Goal: Task Accomplishment & Management: Manage account settings

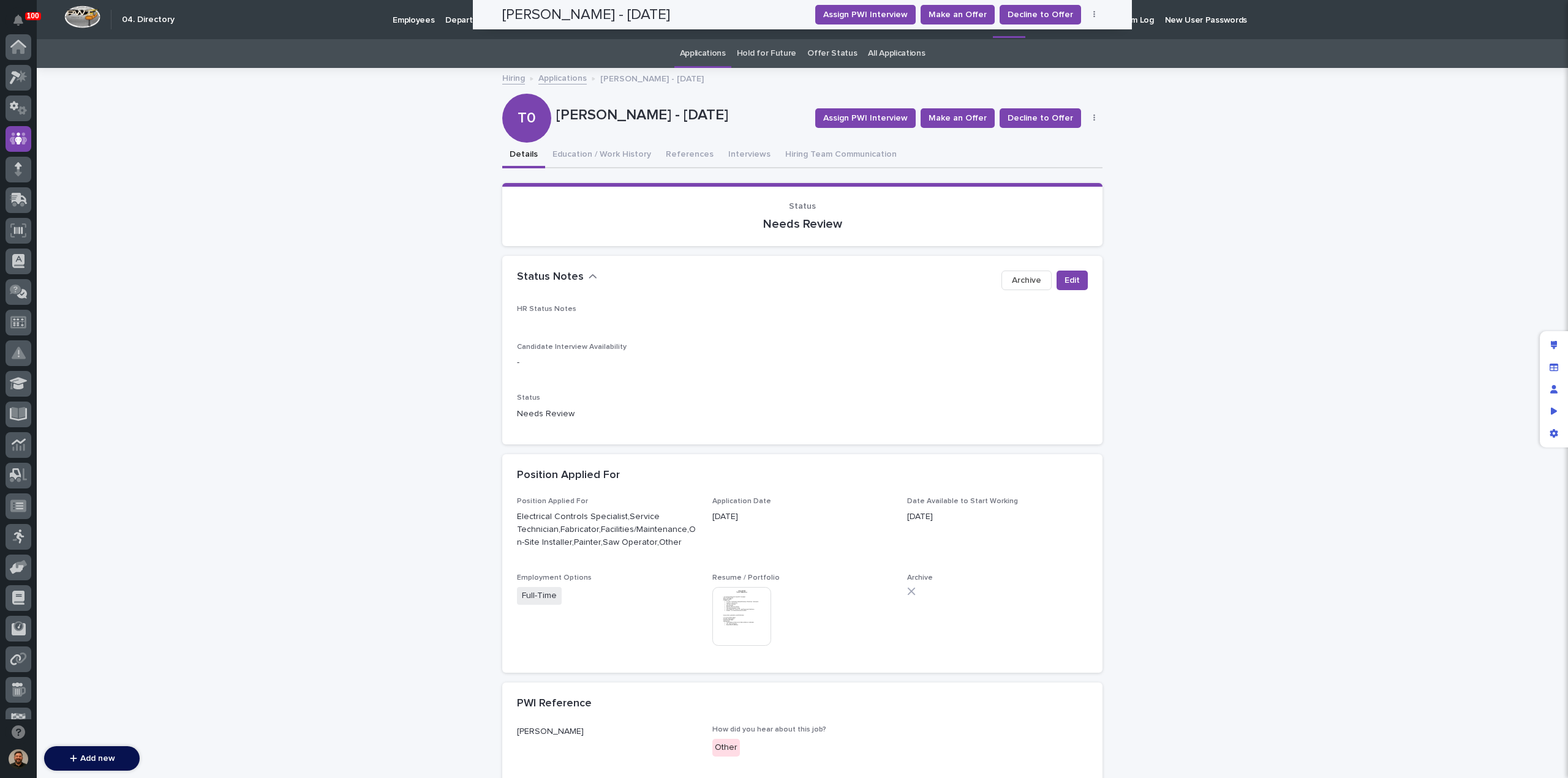
scroll to position [92, 0]
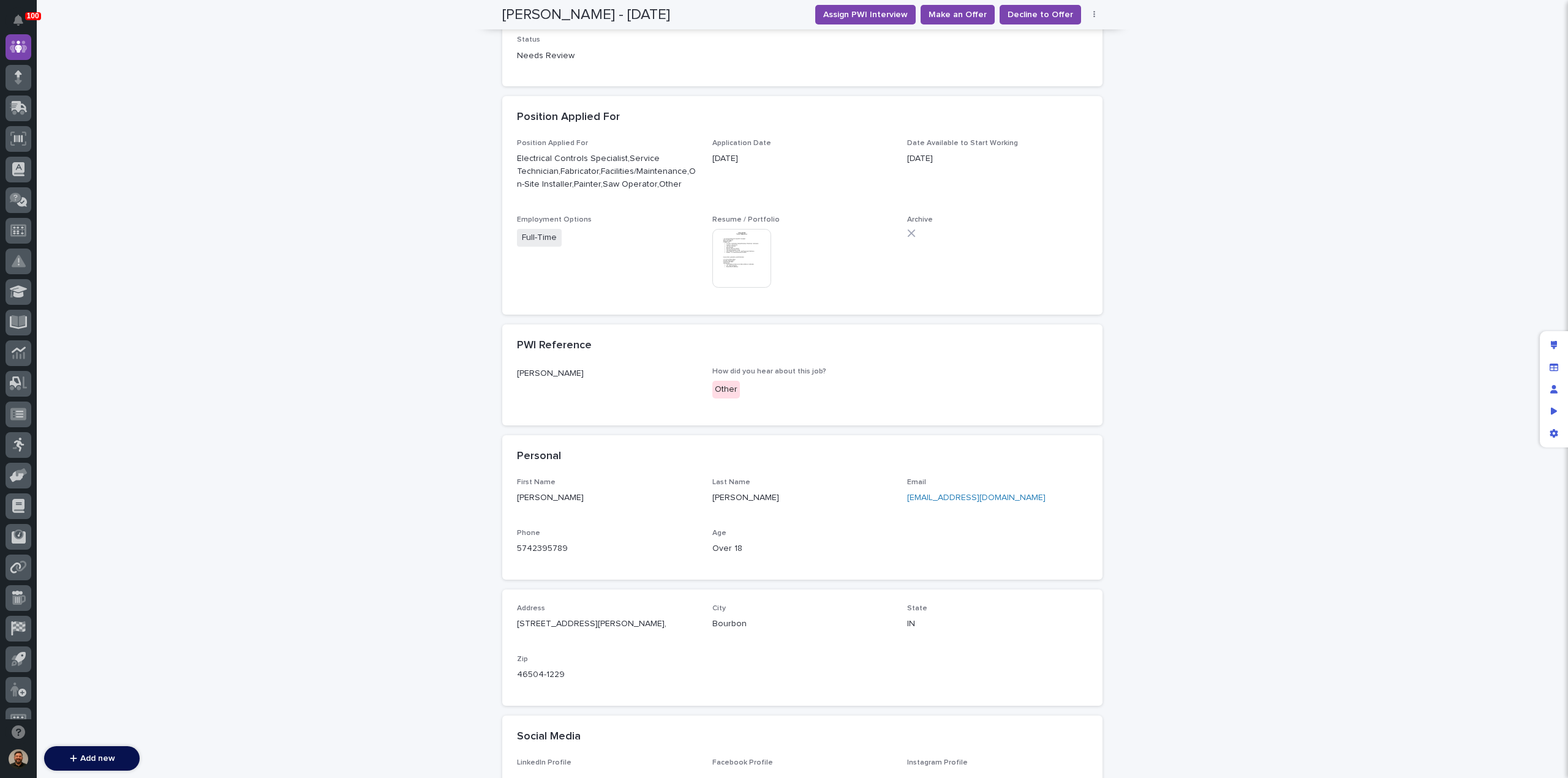
click at [753, 256] on img at bounding box center [741, 258] width 59 height 59
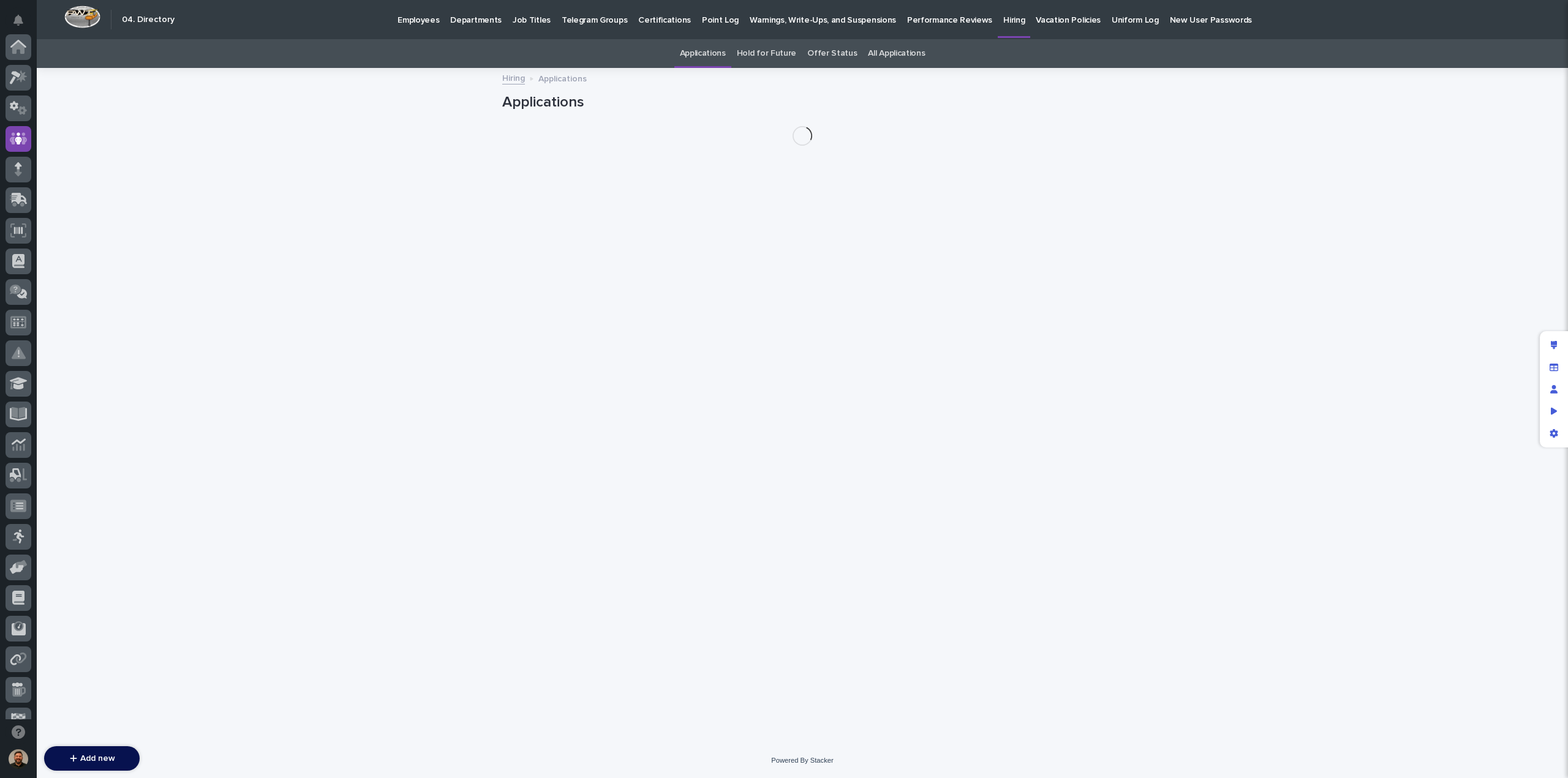
scroll to position [92, 0]
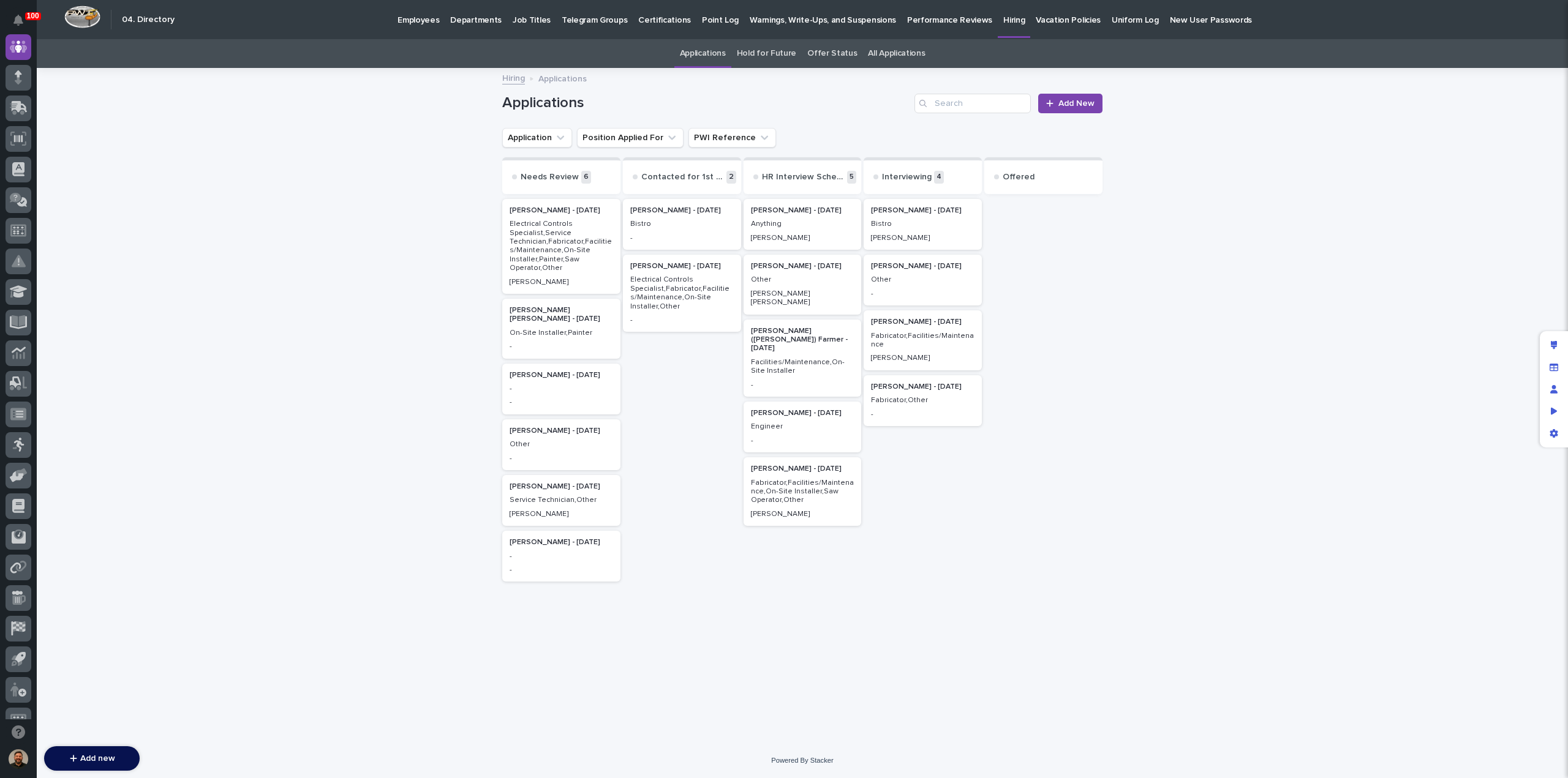
click at [588, 256] on p "Electrical Controls Specialist,Service Technician,Fabricator,Facilities/Mainten…" at bounding box center [561, 246] width 103 height 53
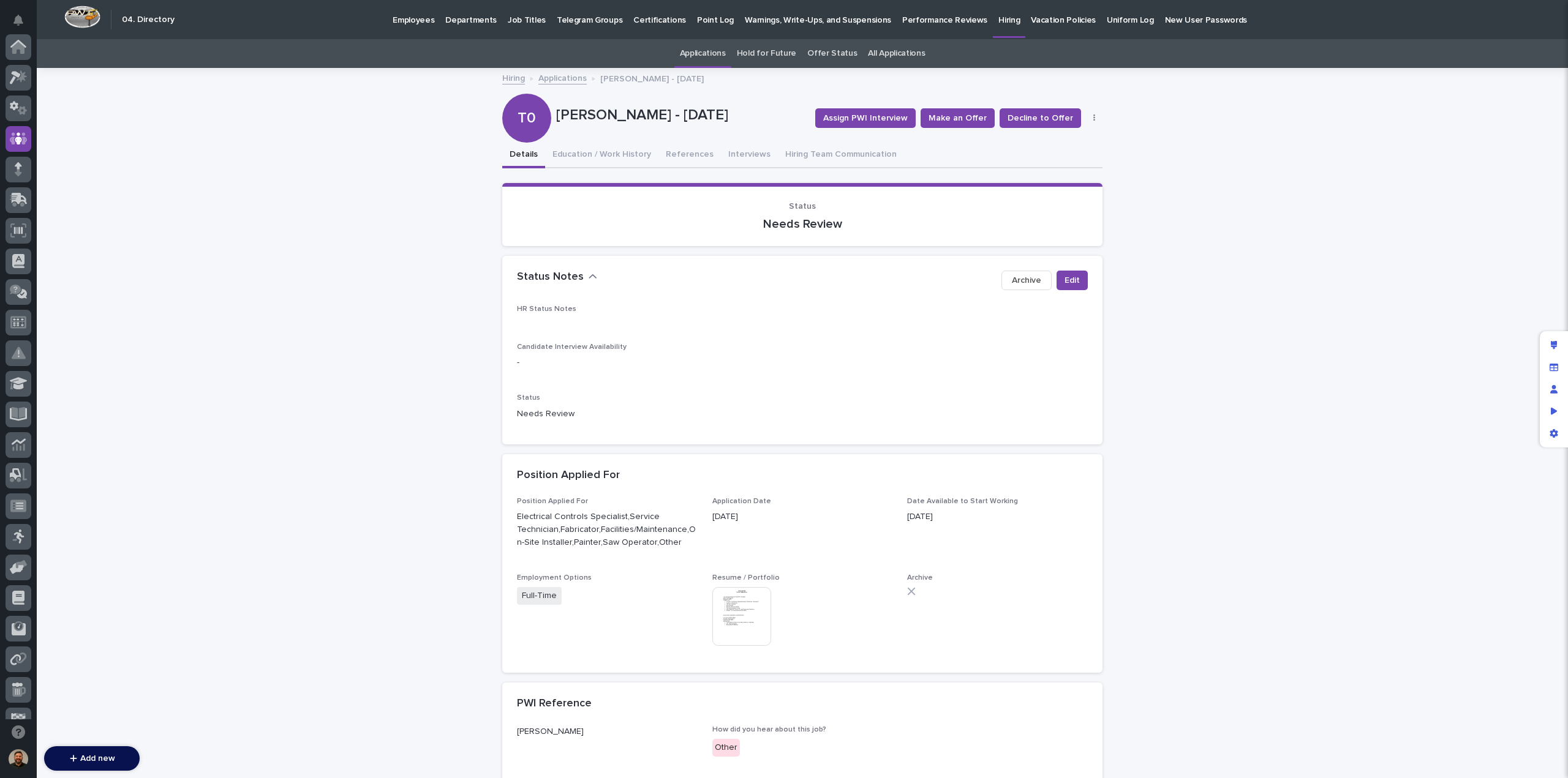
scroll to position [92, 0]
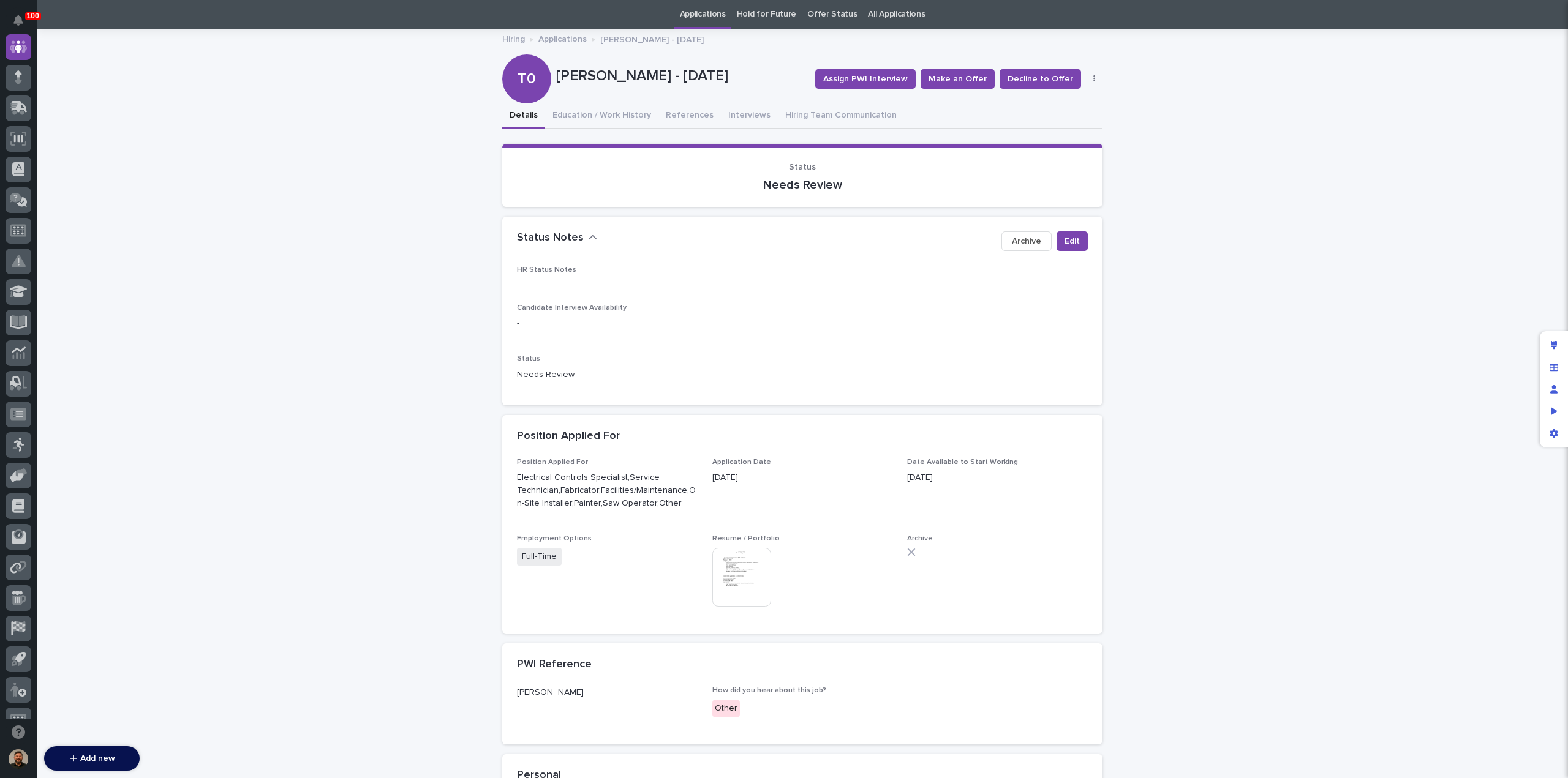
click at [730, 573] on img at bounding box center [741, 577] width 59 height 59
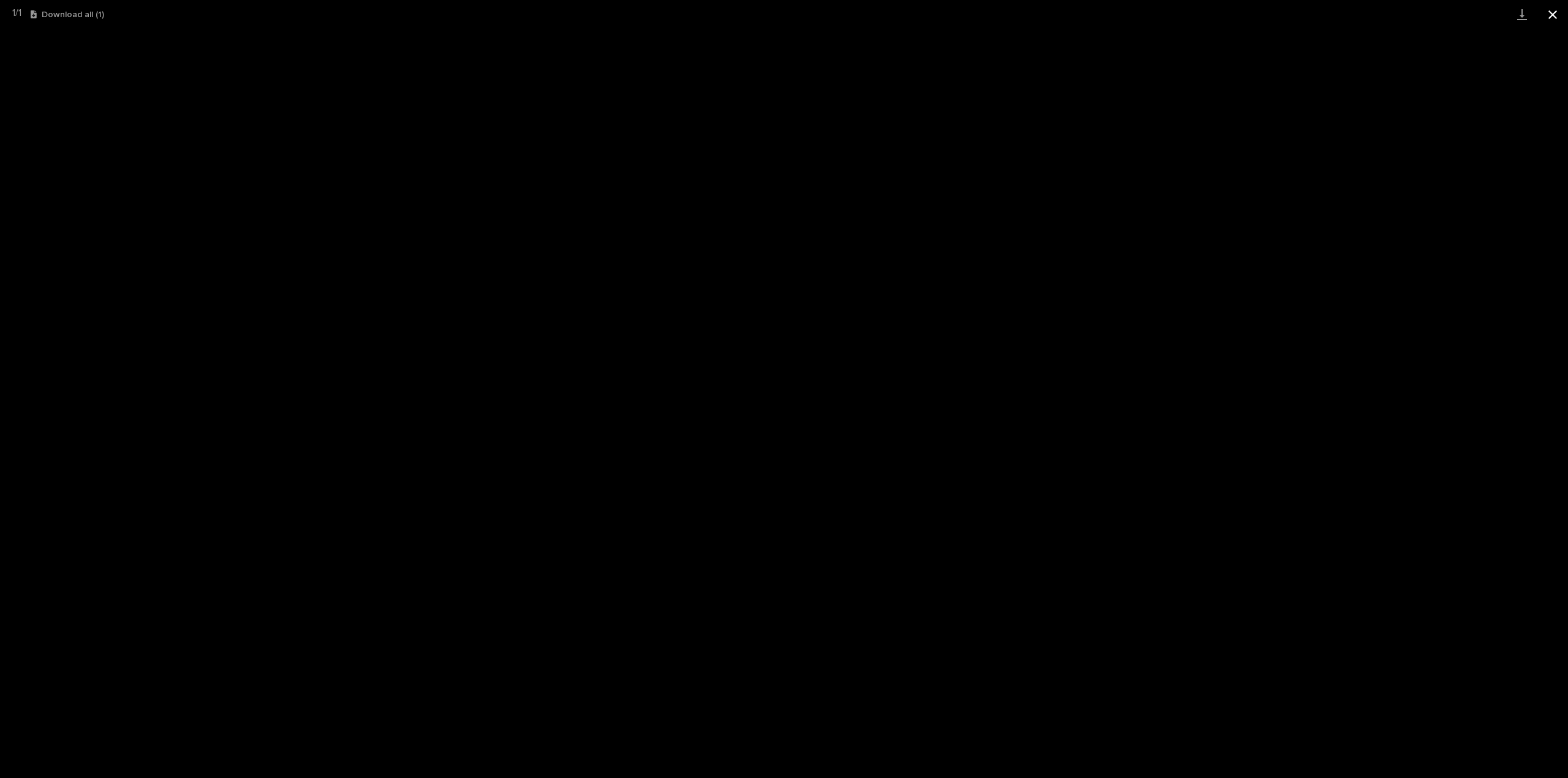
click at [1550, 14] on button "Close gallery" at bounding box center [1552, 14] width 31 height 29
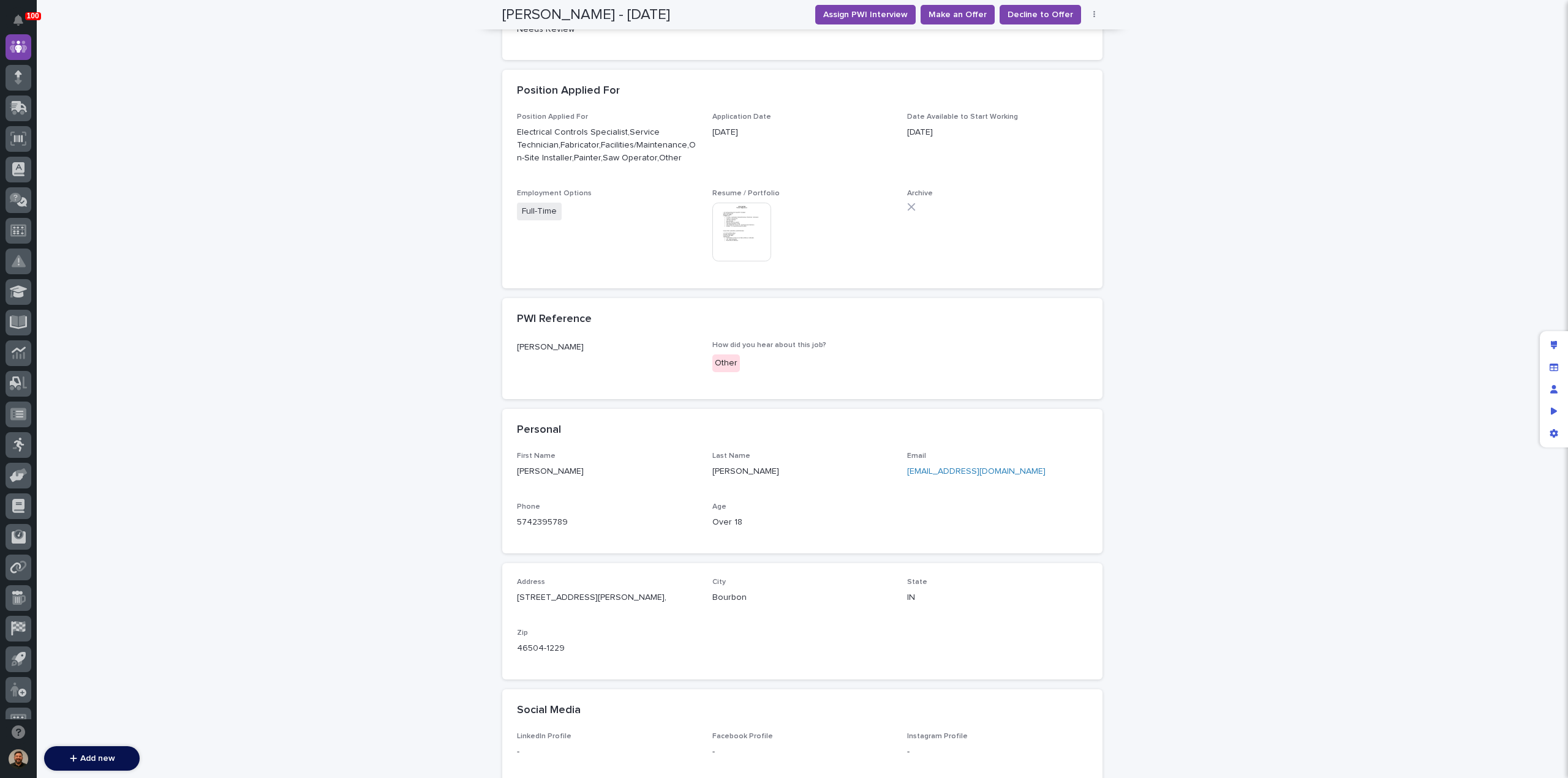
scroll to position [495, 0]
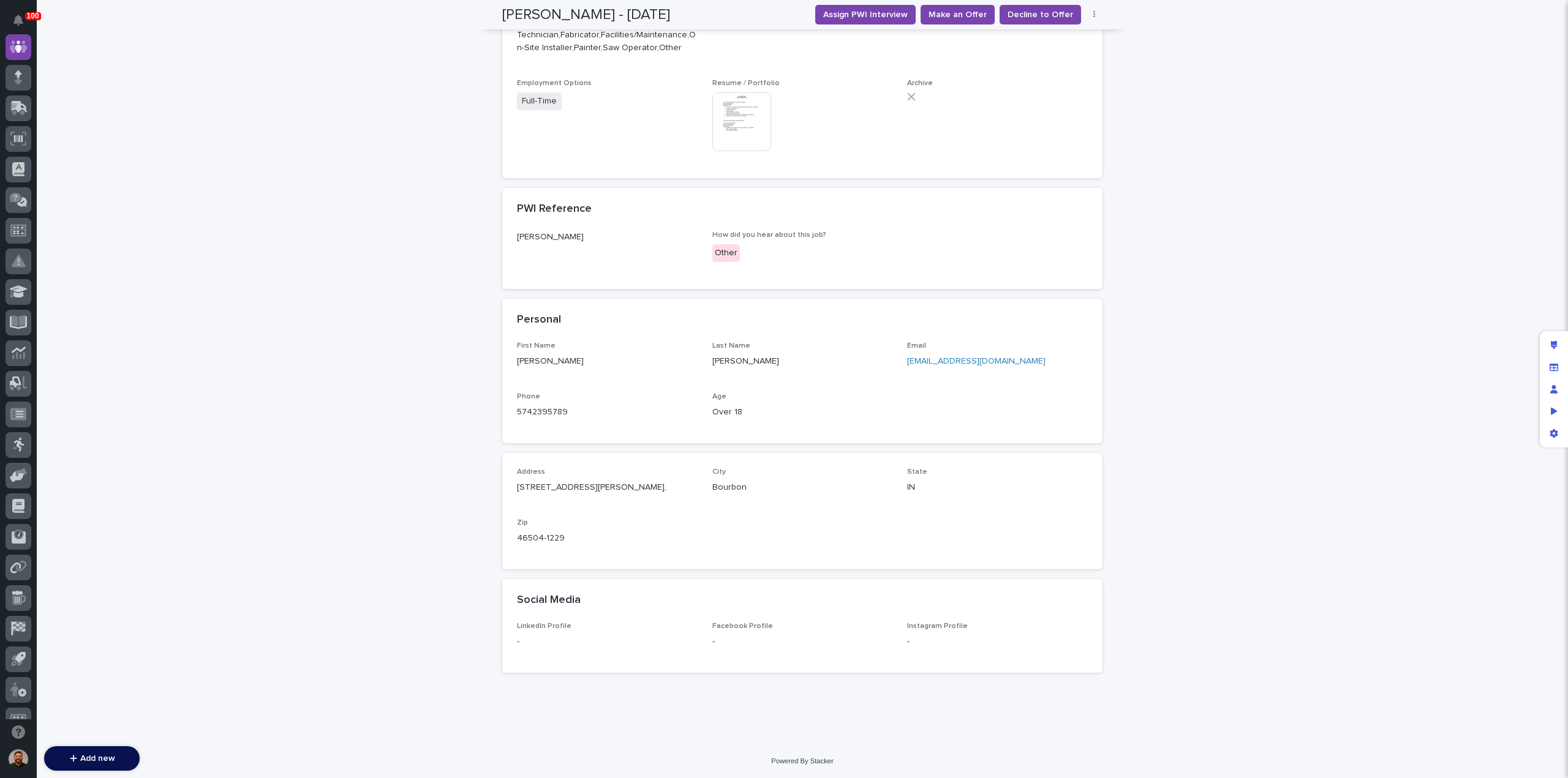
click at [732, 122] on img at bounding box center [741, 121] width 59 height 59
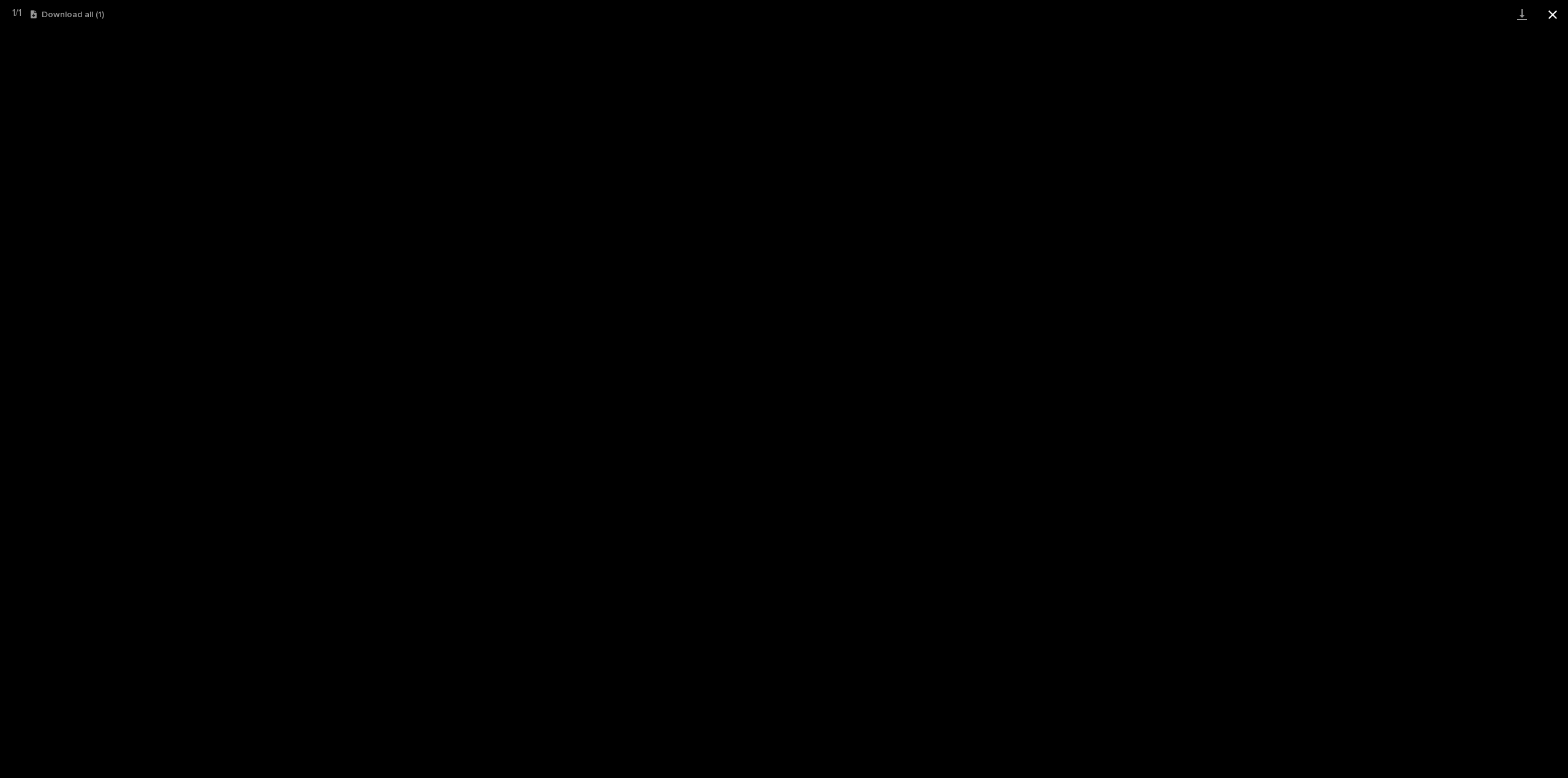
click at [1552, 12] on button "Close gallery" at bounding box center [1552, 14] width 31 height 29
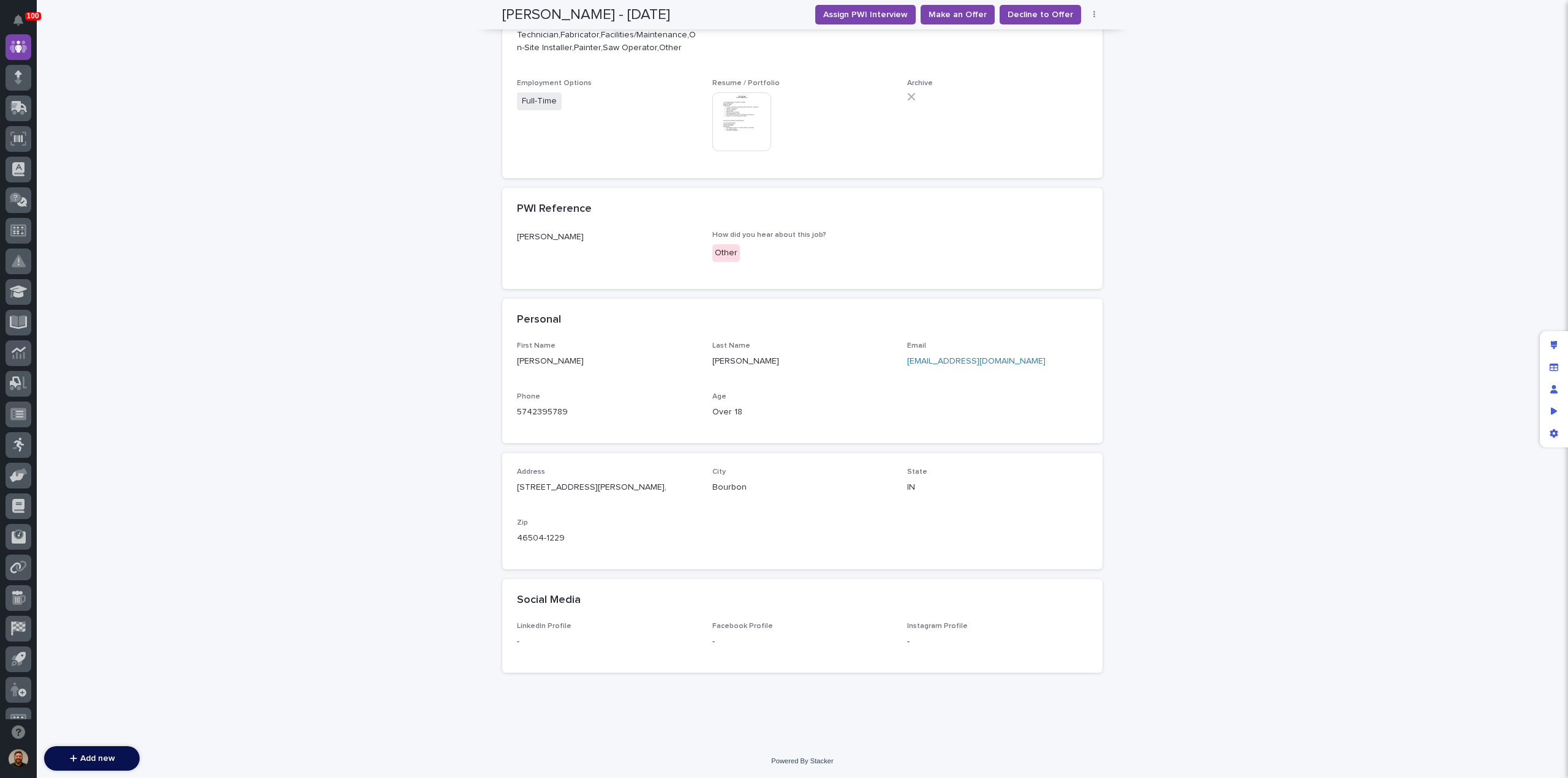
click at [1087, 14] on button "button" at bounding box center [1094, 15] width 17 height 9
click at [1072, 31] on button "Edit" at bounding box center [1056, 39] width 81 height 20
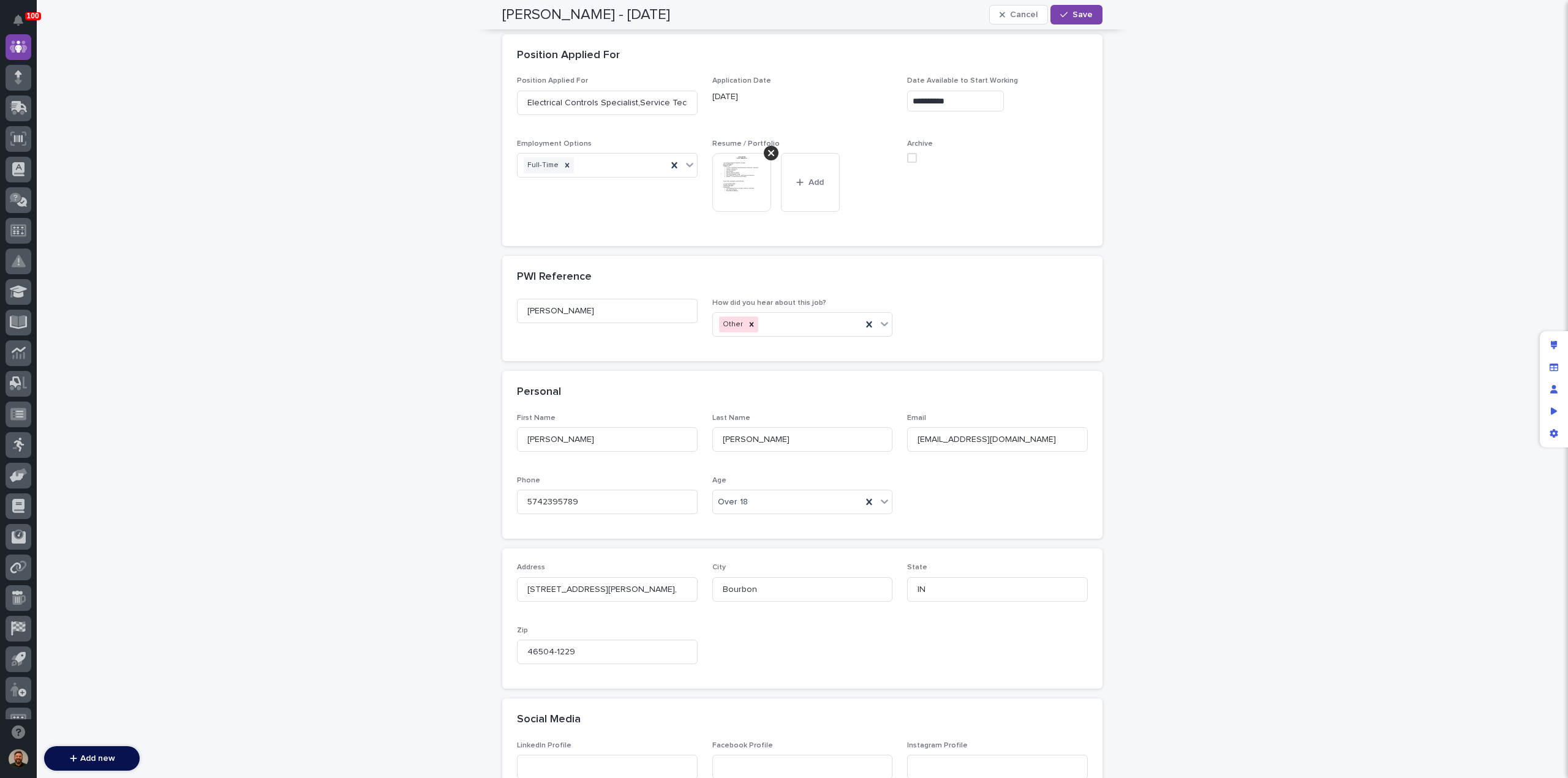
scroll to position [513, 0]
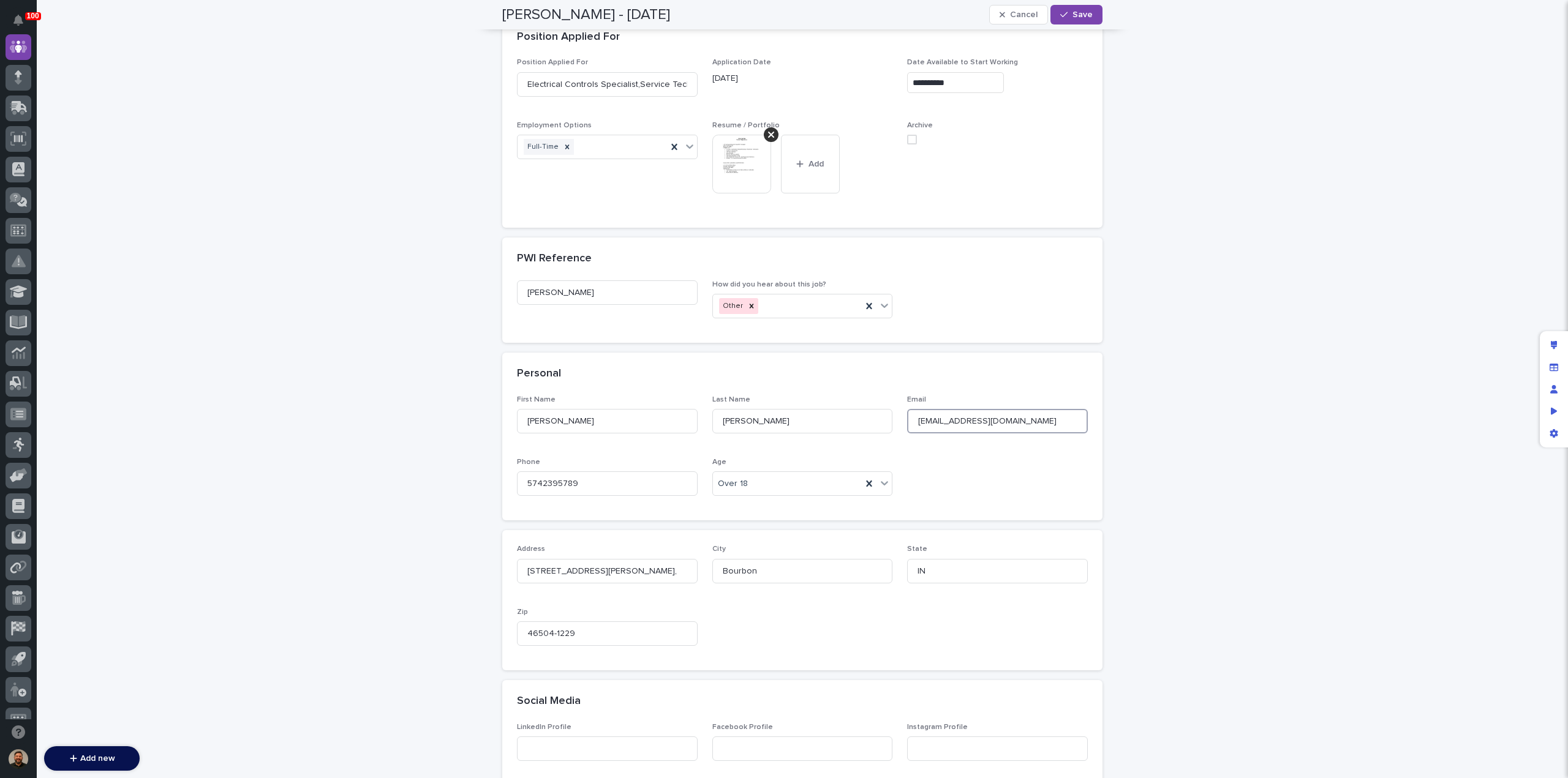
click at [935, 421] on input "[EMAIL_ADDRESS][DOMAIN_NAME]" at bounding box center [997, 421] width 181 height 25
type input "[EMAIL_ADDRESS][DOMAIN_NAME]"
click at [1072, 12] on span "Save" at bounding box center [1082, 15] width 20 height 9
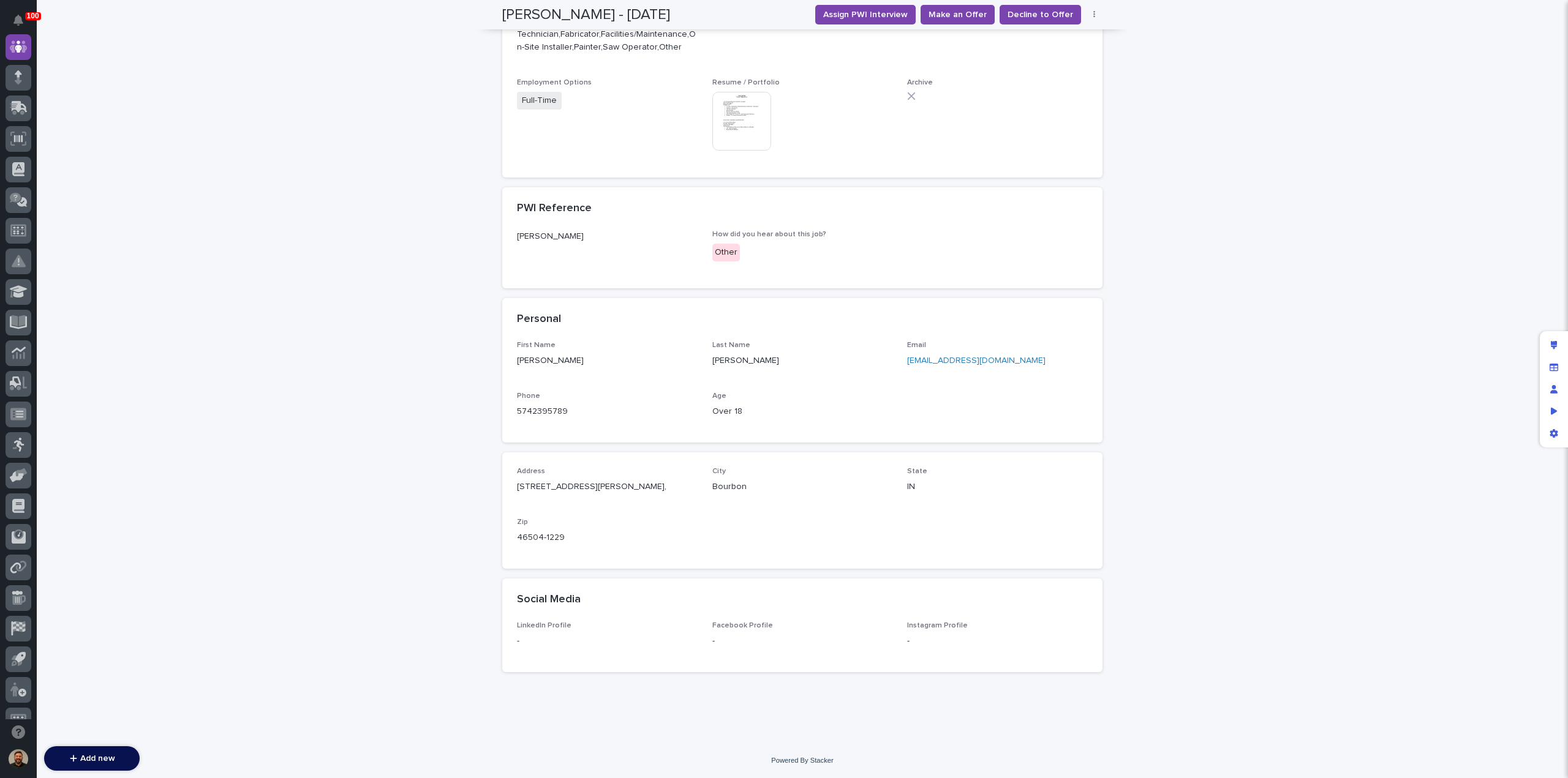
scroll to position [448, 0]
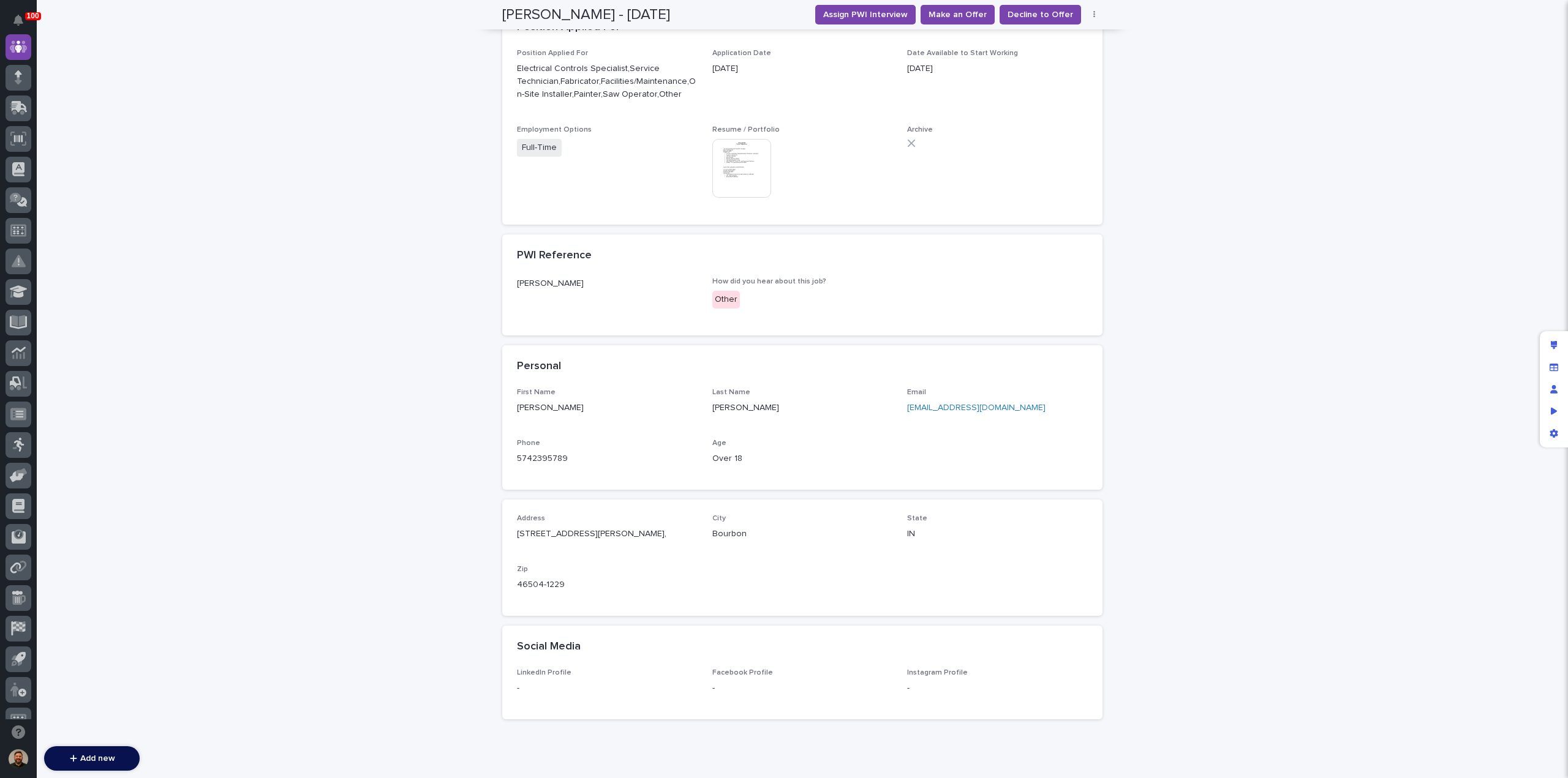
click at [928, 409] on link "[EMAIL_ADDRESS][DOMAIN_NAME]" at bounding box center [976, 408] width 139 height 9
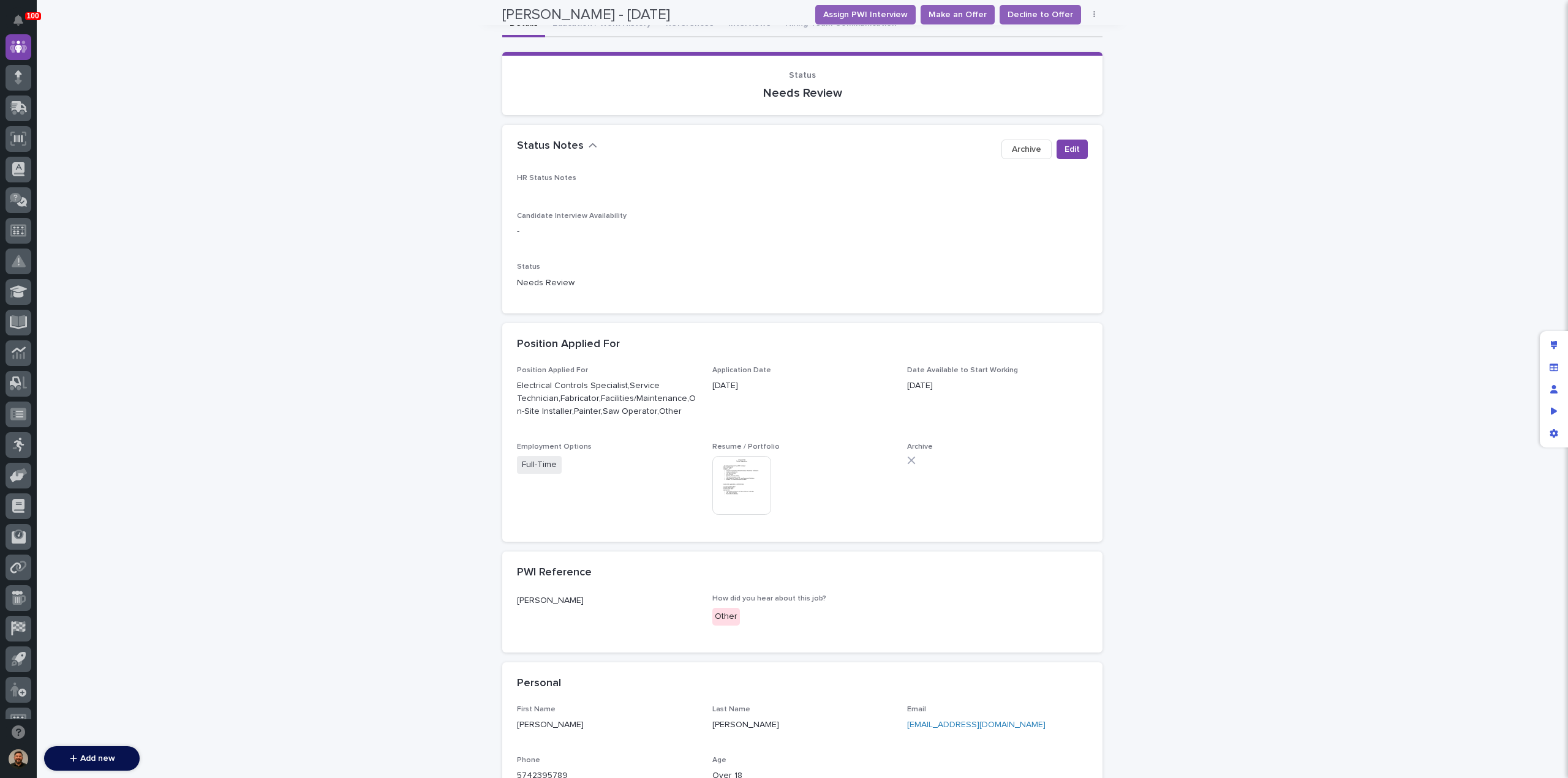
scroll to position [130, 0]
click at [1059, 154] on button "Edit" at bounding box center [1072, 150] width 31 height 20
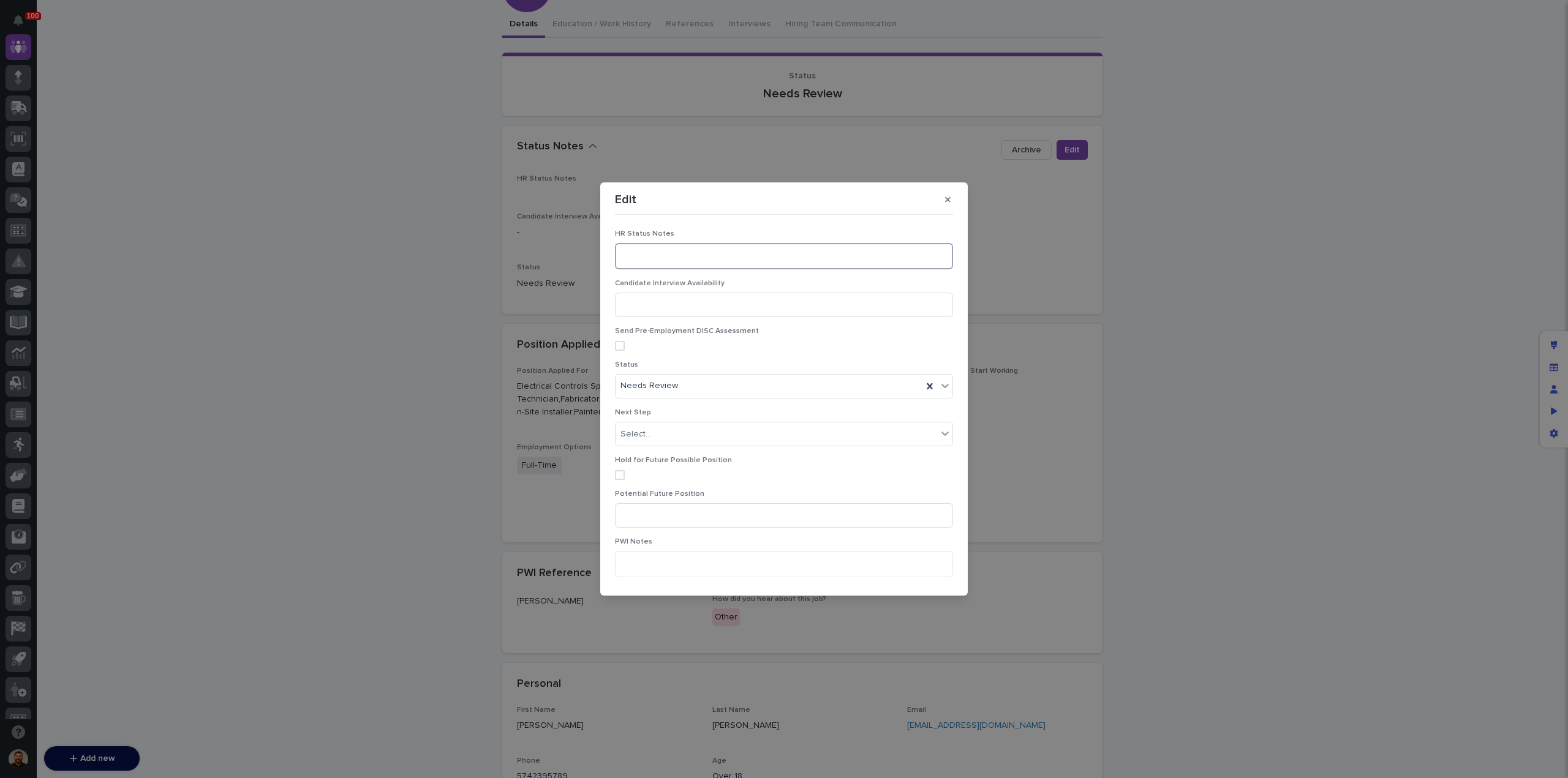
click at [632, 261] on textarea at bounding box center [783, 256] width 338 height 26
type textarea "**********"
click at [923, 573] on span "Save" at bounding box center [933, 575] width 20 height 9
